Goal: Find specific page/section: Find specific page/section

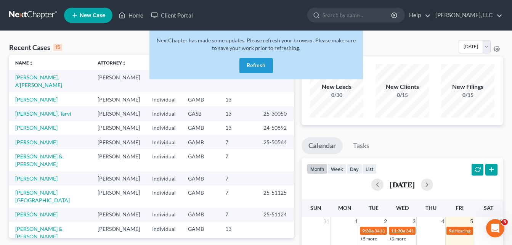
click at [263, 69] on button "Refresh" at bounding box center [257, 65] width 34 height 15
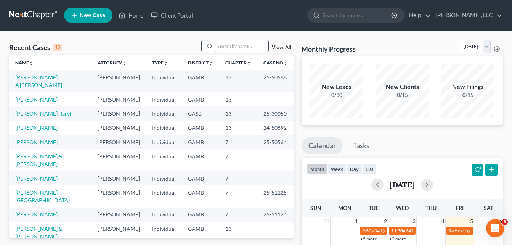
click at [246, 47] on input "search" at bounding box center [241, 45] width 53 height 11
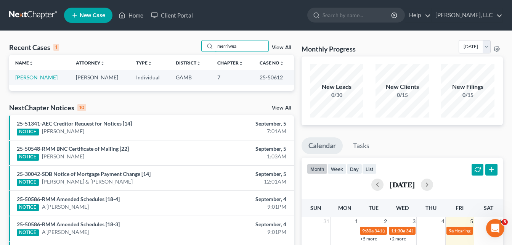
type input "merriwea"
click at [58, 77] on link "[PERSON_NAME]" at bounding box center [36, 77] width 42 height 6
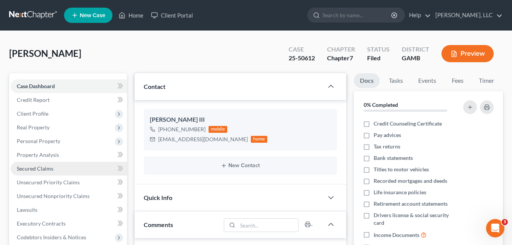
scroll to position [130, 0]
click at [26, 168] on span "Secured Claims" at bounding box center [35, 168] width 37 height 6
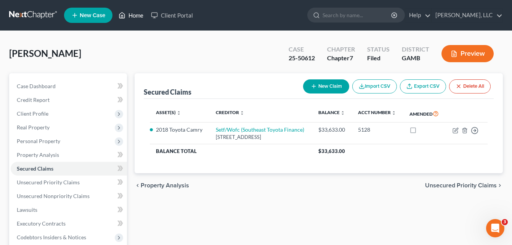
click at [138, 15] on link "Home" at bounding box center [131, 15] width 32 height 14
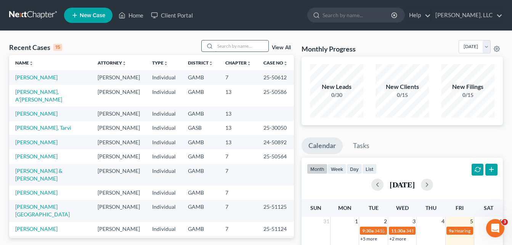
click at [226, 44] on input "search" at bounding box center [241, 45] width 53 height 11
click at [225, 44] on input "search" at bounding box center [241, 45] width 53 height 11
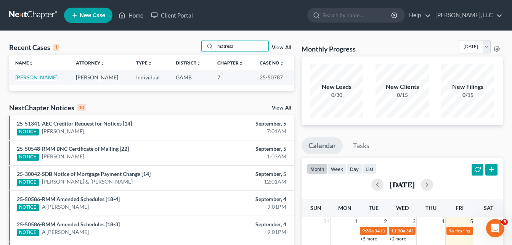
type input "matresa"
click at [48, 78] on link "[PERSON_NAME]" at bounding box center [36, 77] width 42 height 6
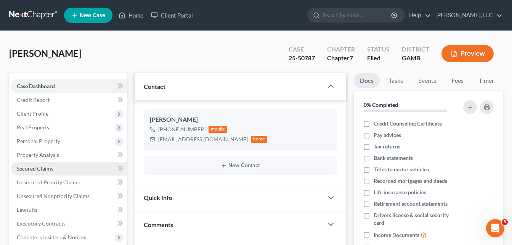
click at [34, 169] on span "Secured Claims" at bounding box center [35, 168] width 37 height 6
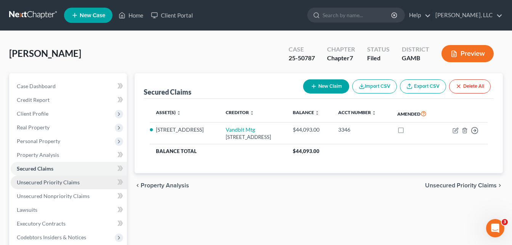
click at [47, 184] on span "Unsecured Priority Claims" at bounding box center [48, 182] width 63 height 6
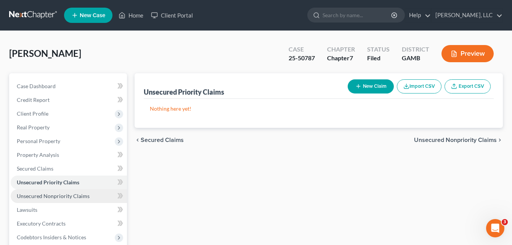
click at [47, 195] on span "Unsecured Nonpriority Claims" at bounding box center [53, 196] width 73 height 6
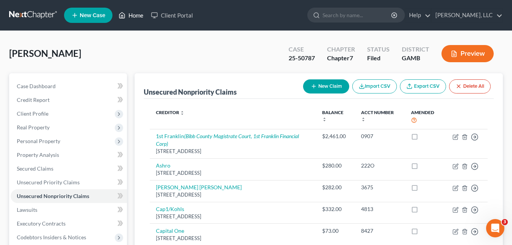
click at [132, 15] on link "Home" at bounding box center [131, 15] width 32 height 14
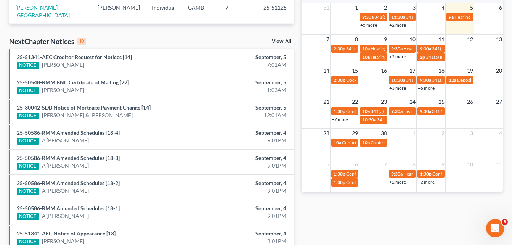
scroll to position [198, 0]
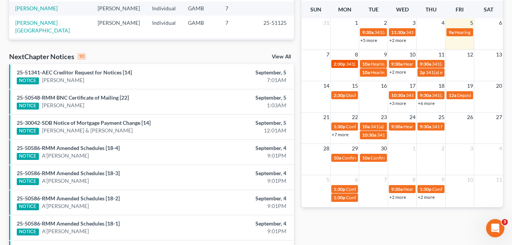
click at [350, 63] on span "341(a) meeting for [PERSON_NAME]" at bounding box center [383, 64] width 74 height 6
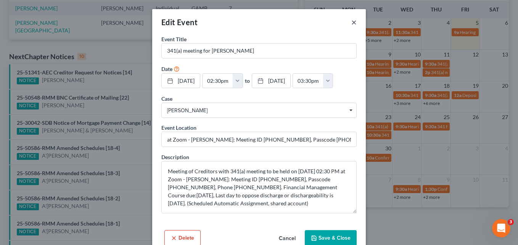
click at [351, 21] on button "×" at bounding box center [353, 22] width 5 height 9
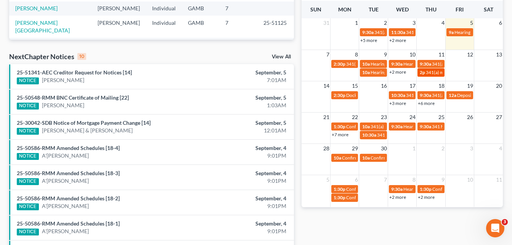
click at [430, 71] on span "341(a) meeting for [PERSON_NAME]" at bounding box center [463, 72] width 74 height 6
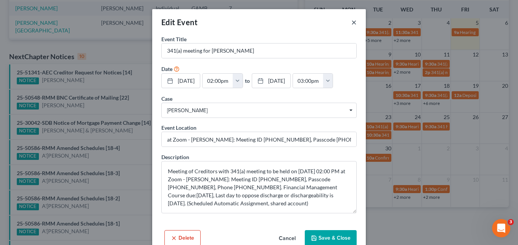
click at [351, 21] on button "×" at bounding box center [353, 22] width 5 height 9
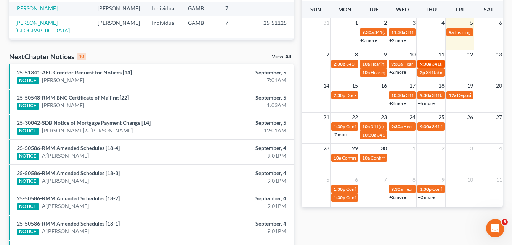
click at [437, 66] on span "341(a) meeting for [PERSON_NAME]" at bounding box center [469, 64] width 74 height 6
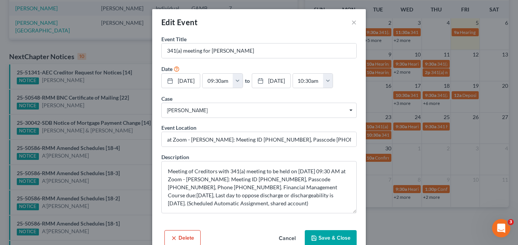
click at [348, 22] on div "Edit Event ×" at bounding box center [259, 22] width 214 height 26
click at [351, 25] on button "×" at bounding box center [353, 22] width 5 height 9
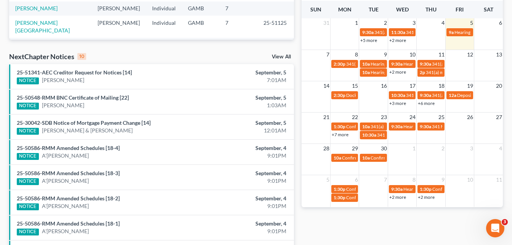
click at [299, 36] on div "Monthly Progress Bankruptcy Bankruptcy [DATE] [DATE] [DATE] [DATE] [DATE] [DATE…" at bounding box center [402, 85] width 209 height 486
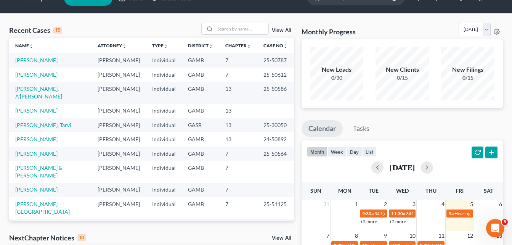
scroll to position [15, 0]
